Goal: Information Seeking & Learning: Learn about a topic

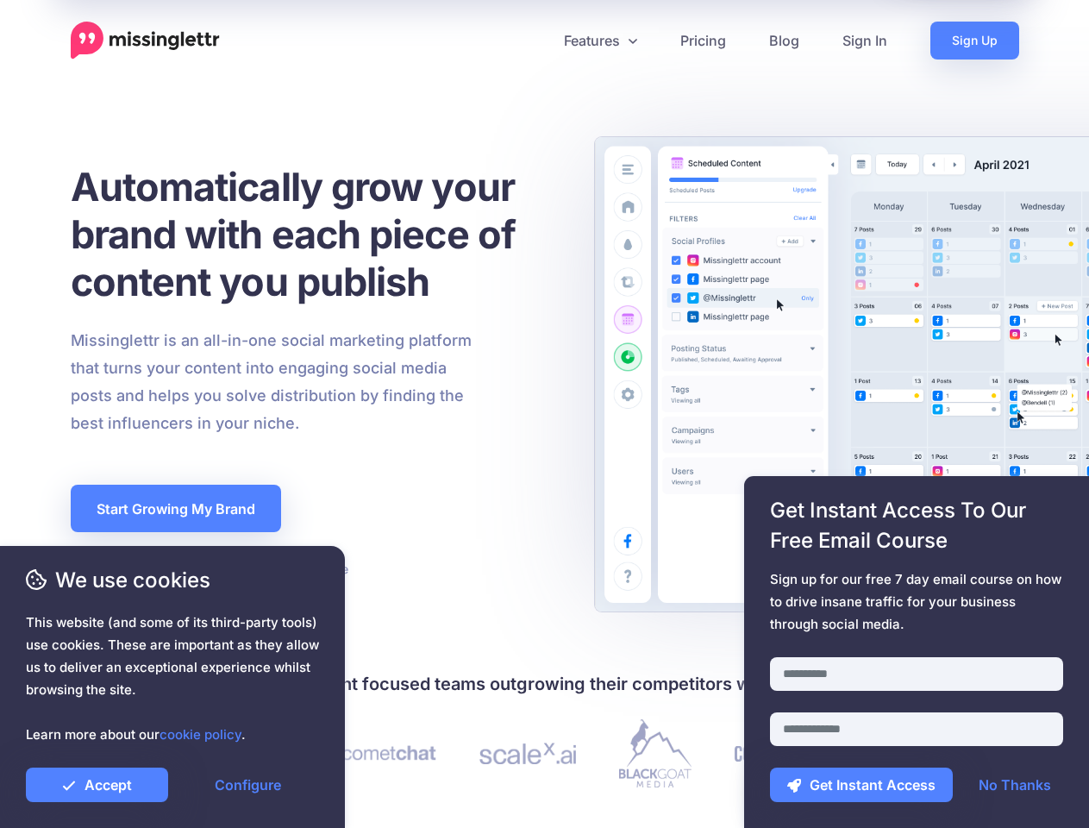
click at [544, 414] on div "Missinglettr is an all-in-one social marketing platform that turns your content…" at bounding box center [314, 382] width 513 height 110
click at [537, 41] on icon at bounding box center [538, 40] width 9 height 9
click at [599, 41] on link "Features" at bounding box center [600, 41] width 116 height 38
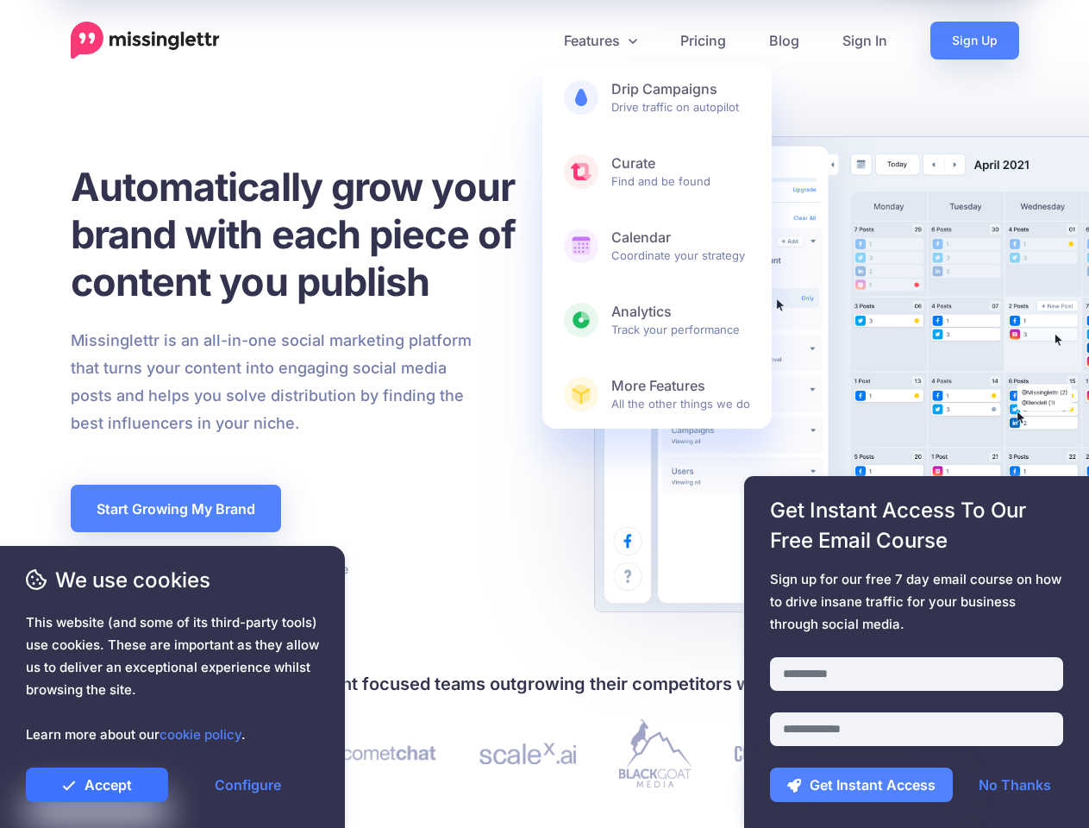
click at [97, 785] on link "Accept" at bounding box center [97, 784] width 142 height 34
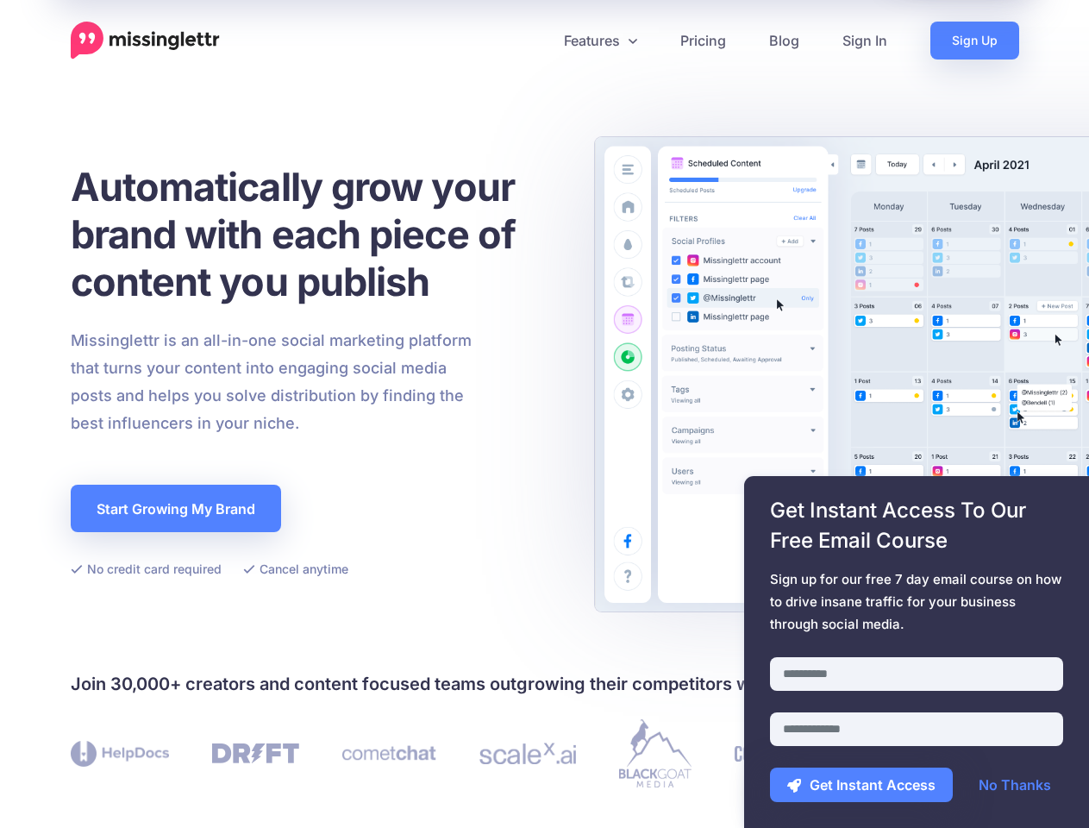
click at [247, 785] on link "Configure" at bounding box center [248, 784] width 142 height 34
click at [916, 652] on div at bounding box center [916, 646] width 293 height 22
click at [861, 785] on button "Get Instant Access" at bounding box center [861, 784] width 183 height 34
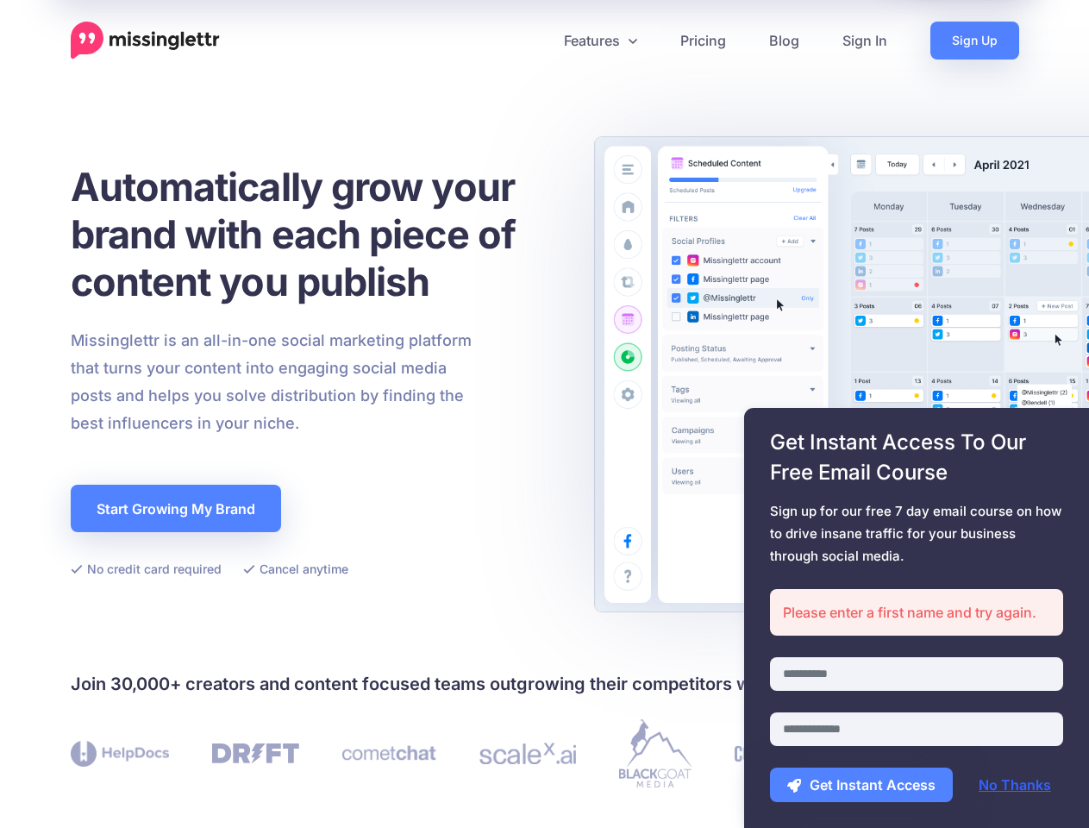
click at [1015, 785] on link "No Thanks" at bounding box center [1014, 784] width 107 height 34
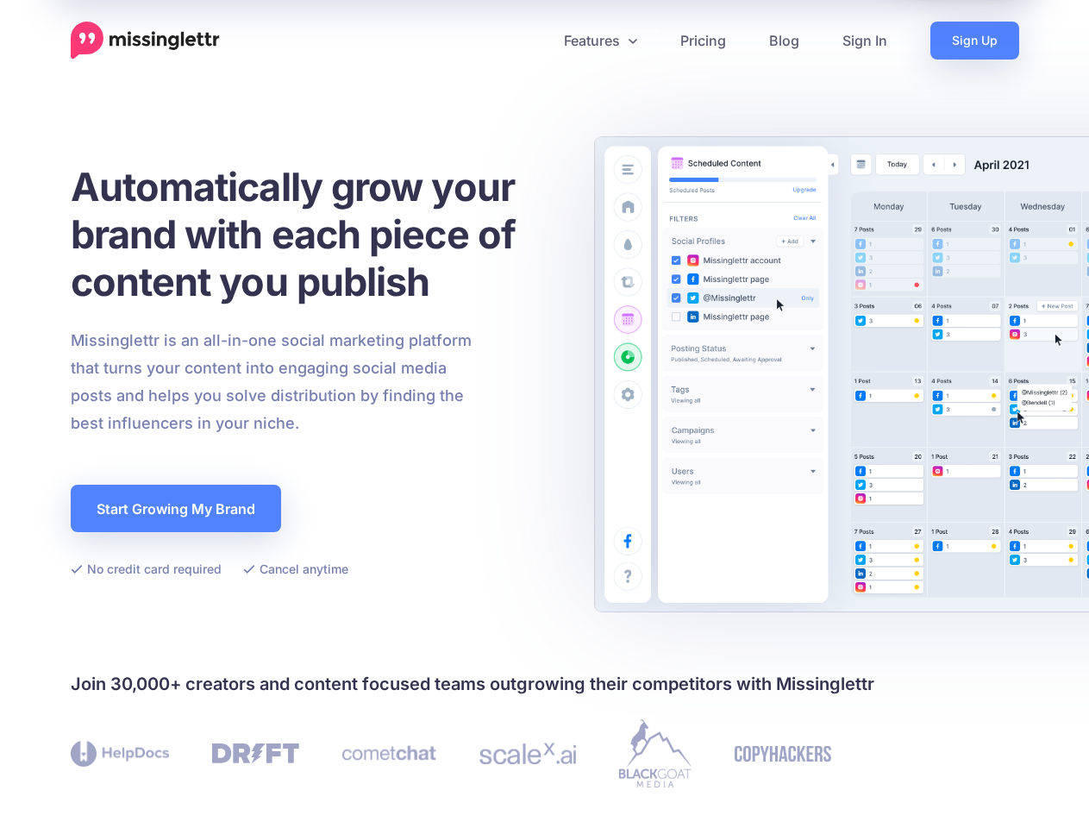
scroll to position [503, 0]
